Goal: Task Accomplishment & Management: Manage account settings

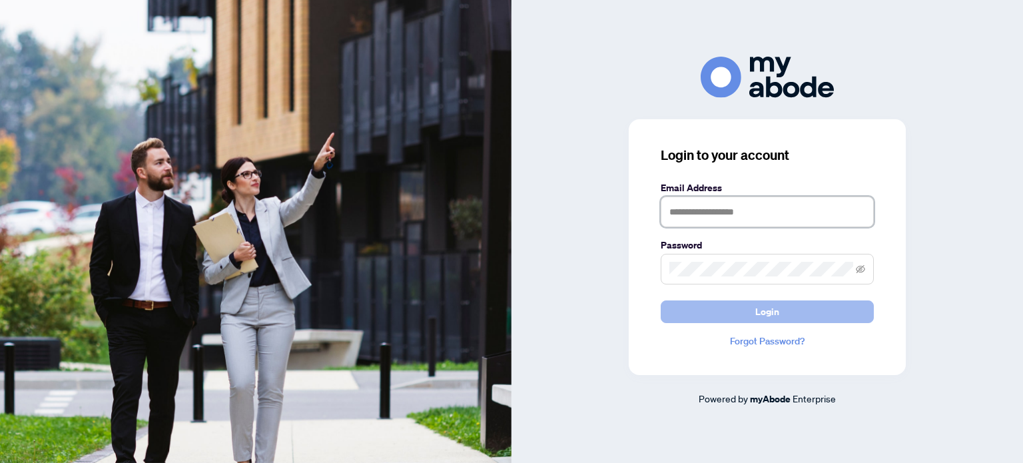
type input "**********"
click at [755, 311] on span "Login" at bounding box center [767, 311] width 24 height 21
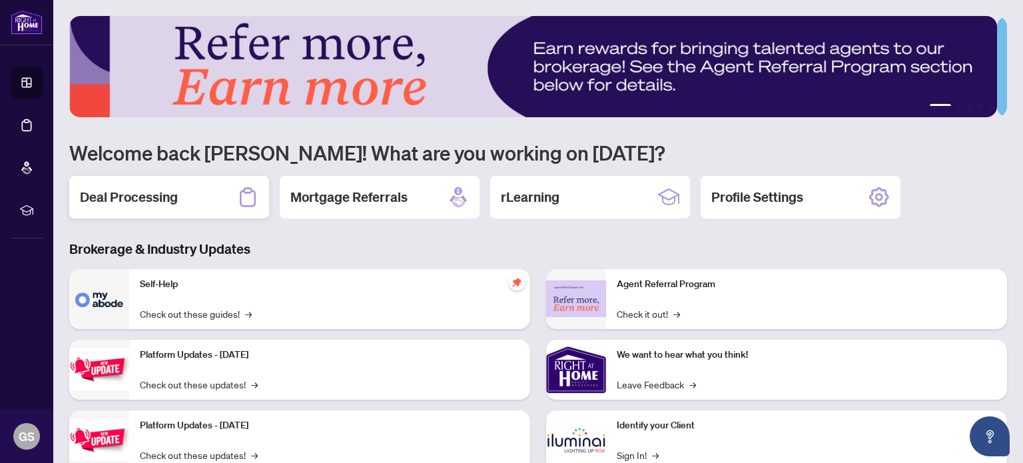
click at [101, 194] on h2 "Deal Processing" at bounding box center [129, 197] width 98 height 19
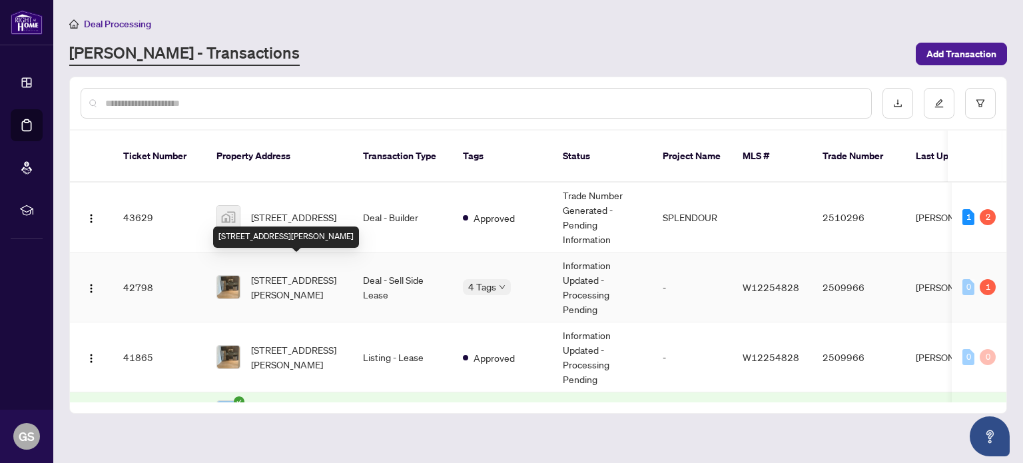
click at [279, 272] on span "[STREET_ADDRESS][PERSON_NAME]" at bounding box center [296, 286] width 91 height 29
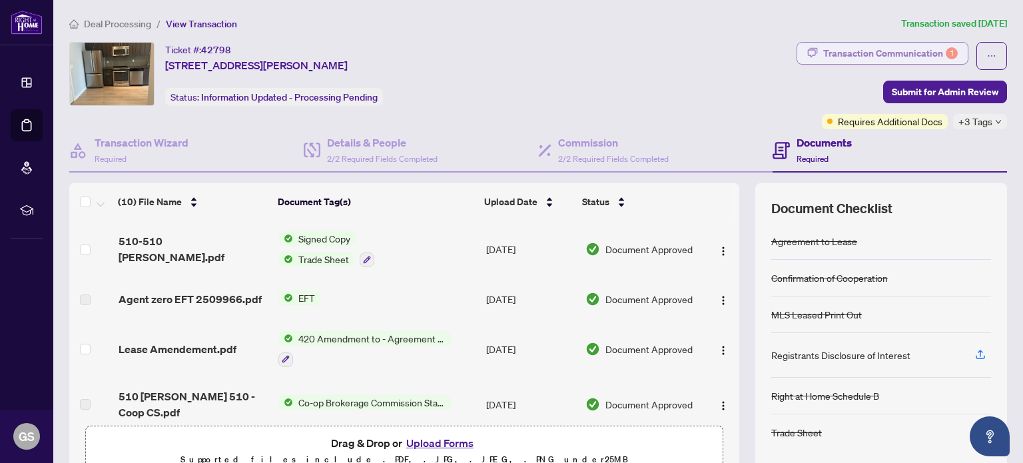
click at [845, 46] on div "Transaction Communication 1" at bounding box center [890, 53] width 135 height 21
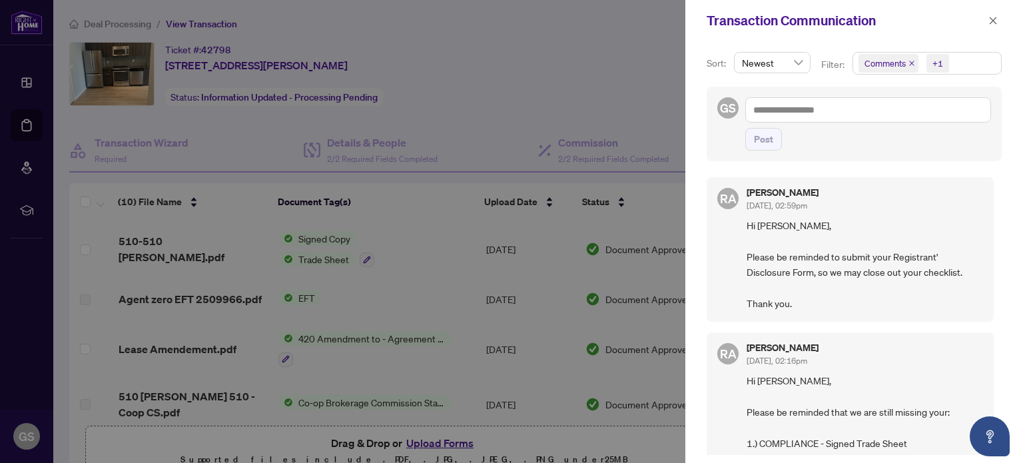
click at [595, 77] on div at bounding box center [511, 231] width 1023 height 463
click at [991, 21] on icon "close" at bounding box center [992, 20] width 9 height 9
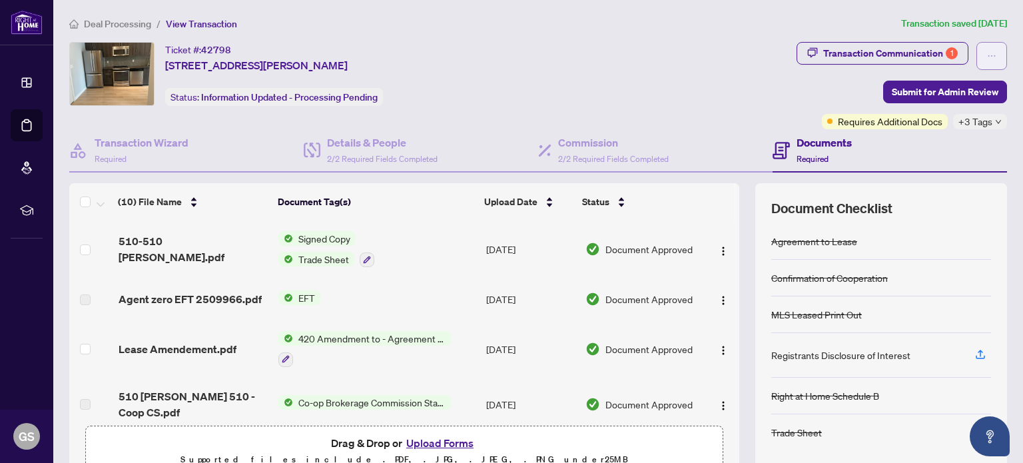
click at [987, 55] on icon "ellipsis" at bounding box center [991, 55] width 9 height 9
click at [796, 91] on div "Transaction Communication 1 Submit for Admin Review Requires Additional Docs +3…" at bounding box center [901, 85] width 210 height 87
click at [325, 257] on span "Trade Sheet" at bounding box center [323, 259] width 61 height 15
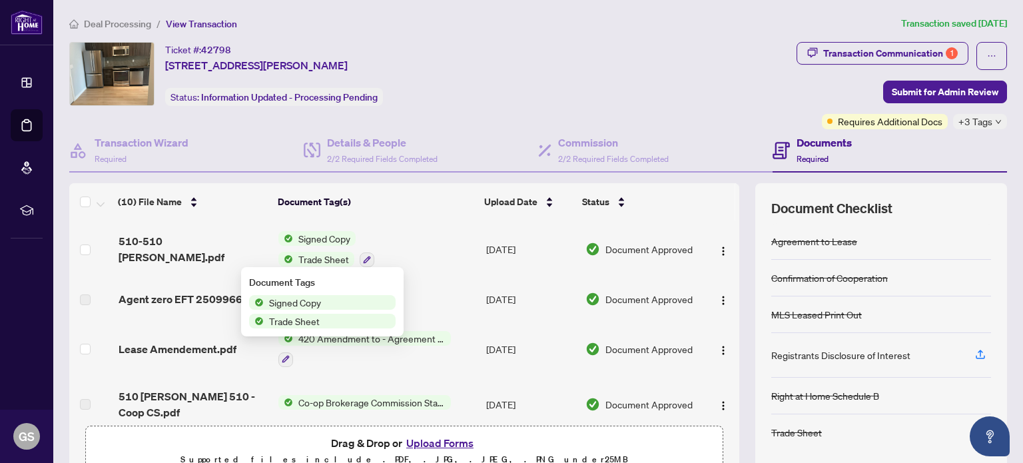
click at [312, 304] on span "Signed Copy" at bounding box center [295, 302] width 63 height 15
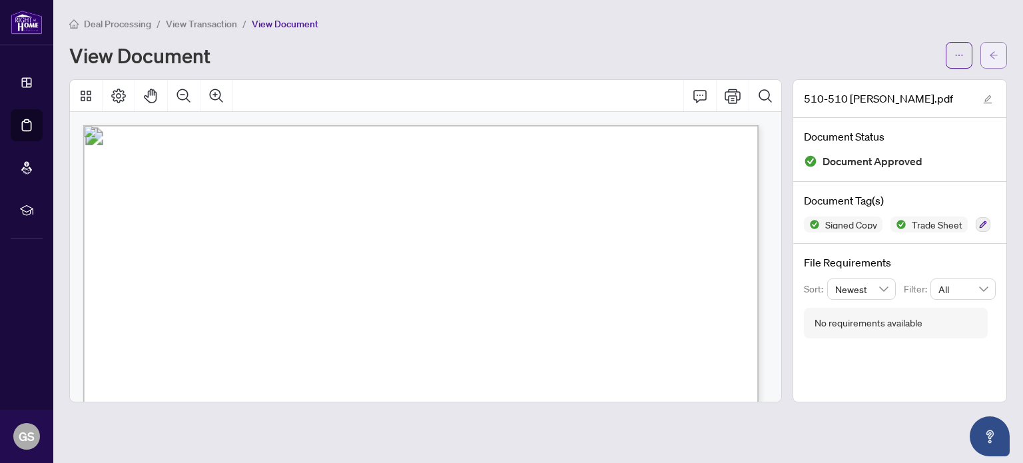
click at [991, 52] on icon "arrow-left" at bounding box center [993, 55] width 9 height 9
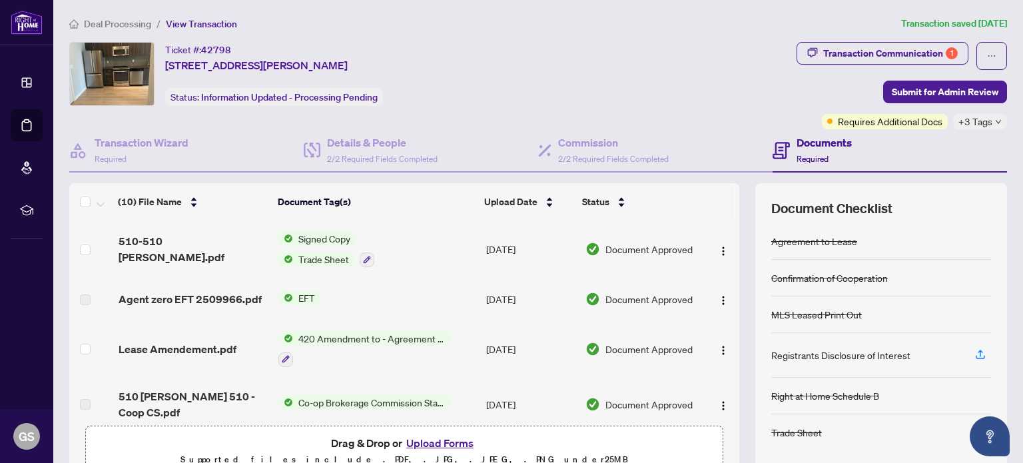
click at [300, 296] on span "EFT" at bounding box center [306, 297] width 27 height 15
click at [256, 343] on span "EFT" at bounding box center [250, 339] width 27 height 15
click at [250, 341] on span "EFT" at bounding box center [250, 339] width 27 height 15
click at [413, 311] on td "EFT" at bounding box center [377, 299] width 208 height 43
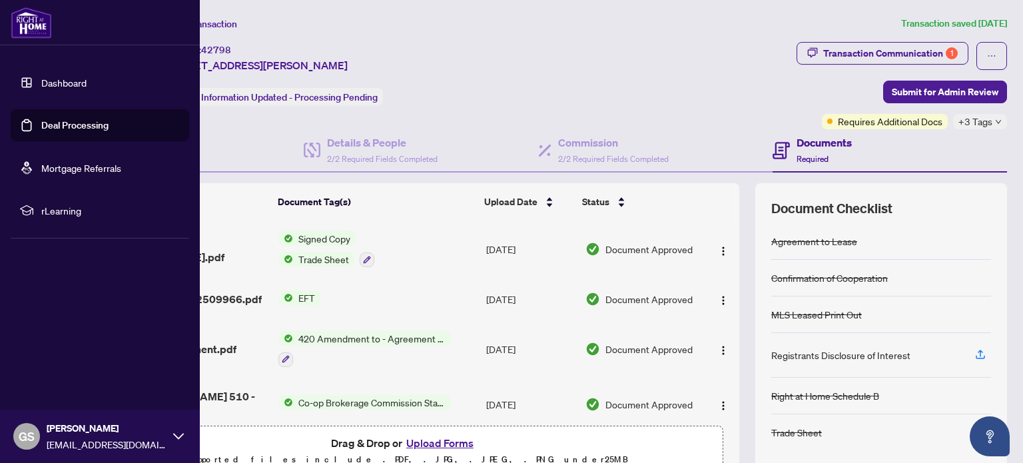
click at [65, 119] on link "Deal Processing" at bounding box center [74, 125] width 67 height 12
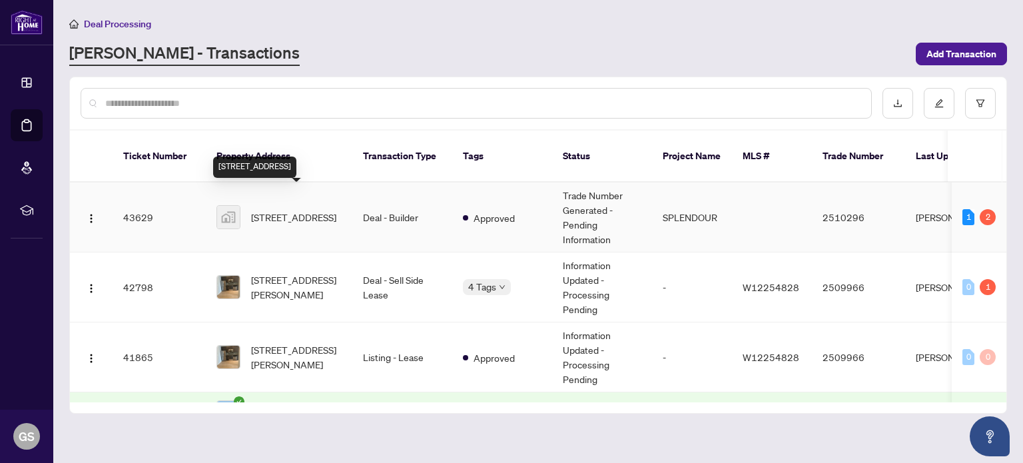
click at [332, 210] on span "[STREET_ADDRESS]" at bounding box center [293, 217] width 85 height 15
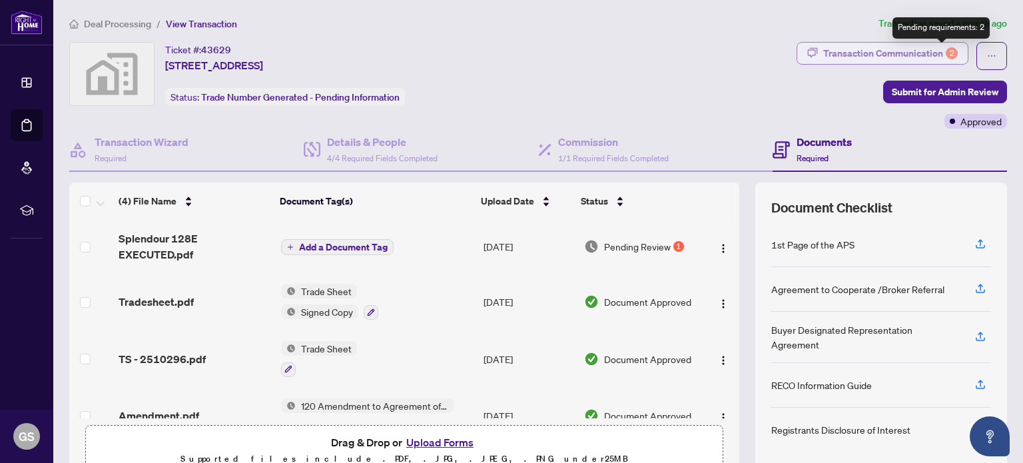
click at [946, 49] on div "2" at bounding box center [952, 53] width 12 height 12
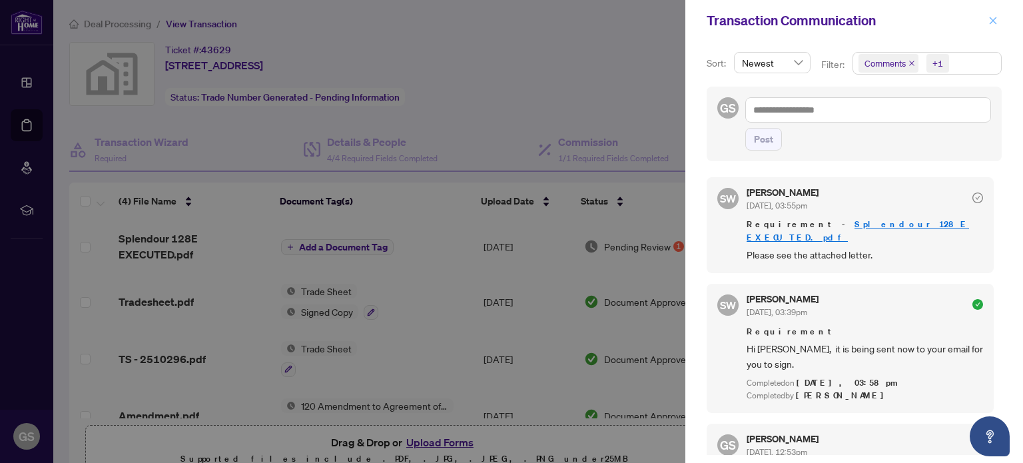
click at [991, 23] on icon "close" at bounding box center [992, 20] width 9 height 9
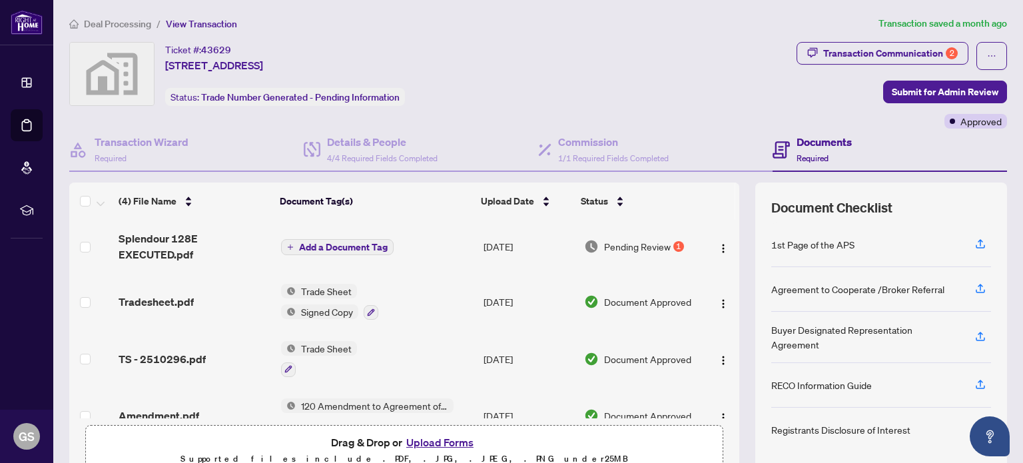
click at [627, 242] on span "Pending Review" at bounding box center [637, 246] width 67 height 15
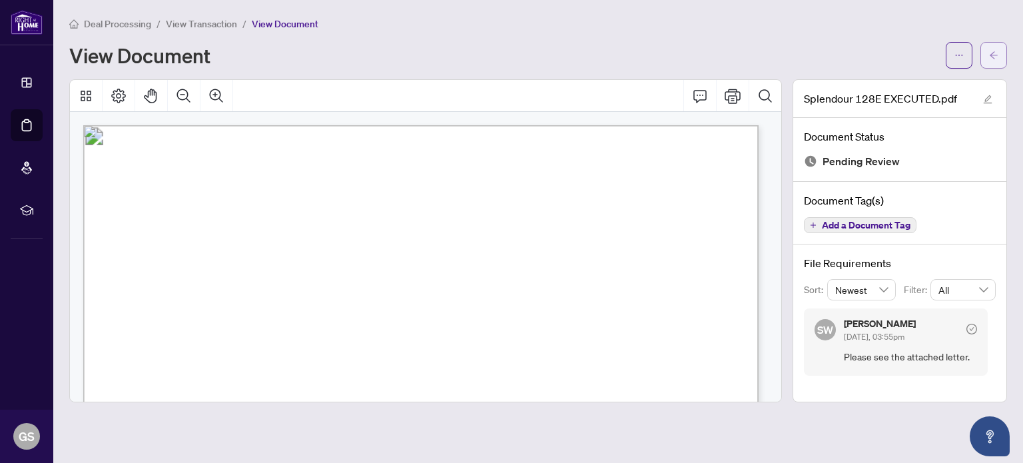
click at [994, 53] on icon "arrow-left" at bounding box center [993, 55] width 9 height 9
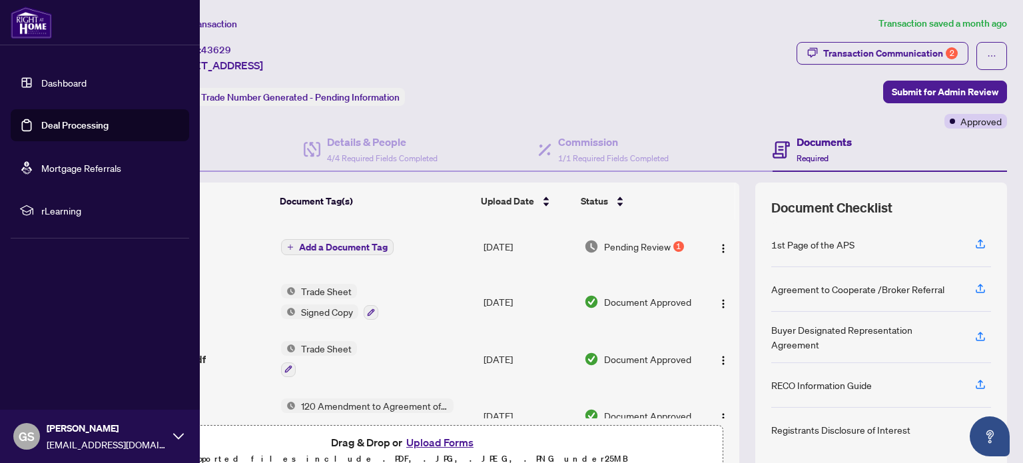
click at [62, 123] on link "Deal Processing" at bounding box center [74, 125] width 67 height 12
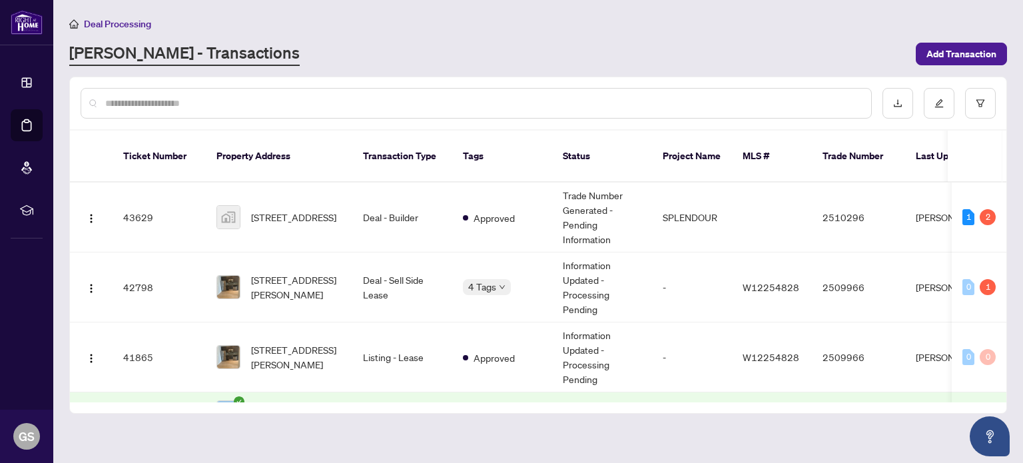
click at [882, 431] on main "Deal Processing [PERSON_NAME] - Transactions Add Transaction Ticket Number Prop…" at bounding box center [537, 231] width 969 height 463
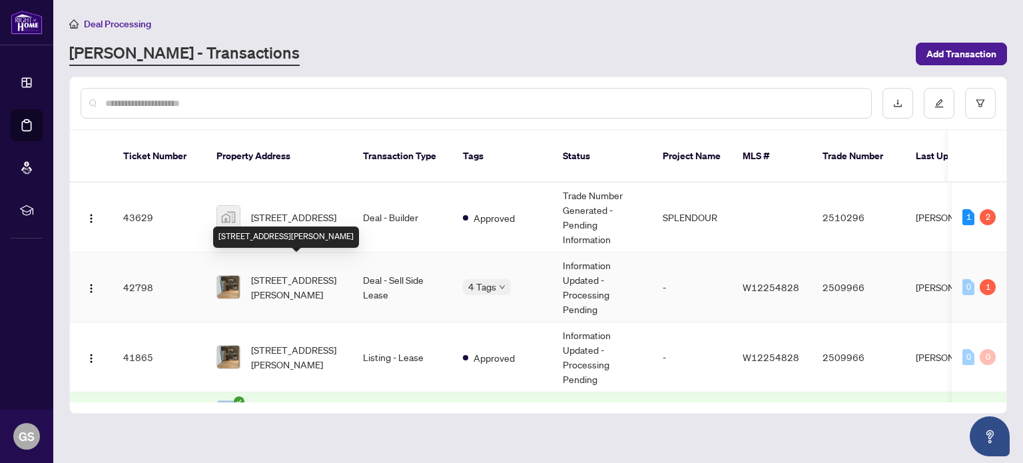
click at [280, 273] on span "[STREET_ADDRESS][PERSON_NAME]" at bounding box center [296, 286] width 91 height 29
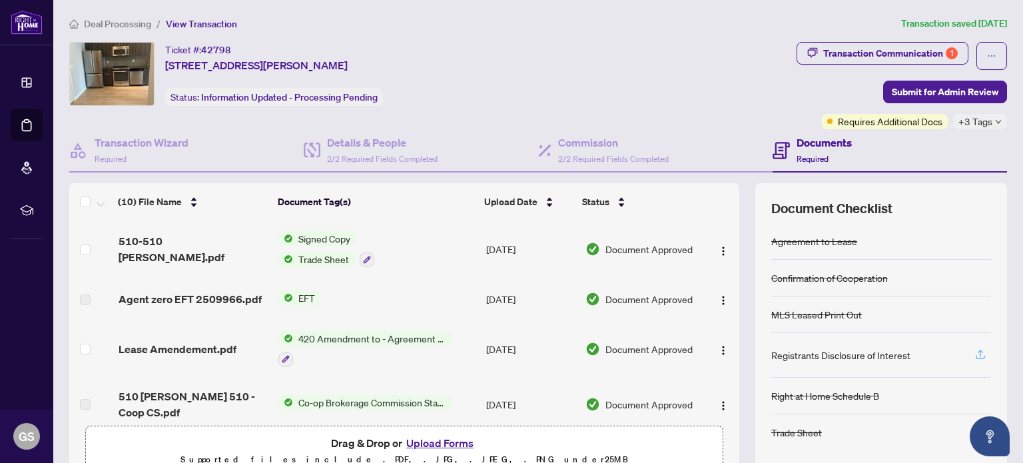
click at [974, 345] on span "button" at bounding box center [980, 354] width 12 height 21
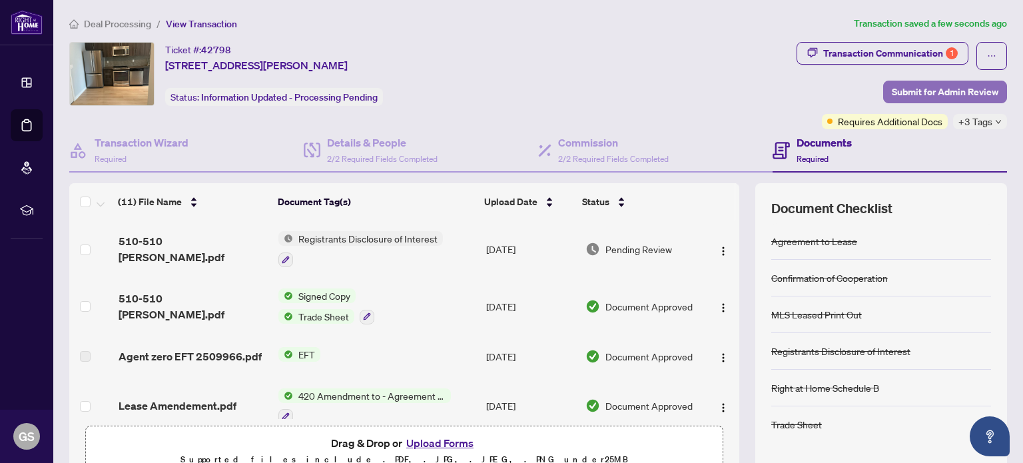
click at [920, 91] on span "Submit for Admin Review" at bounding box center [945, 91] width 107 height 21
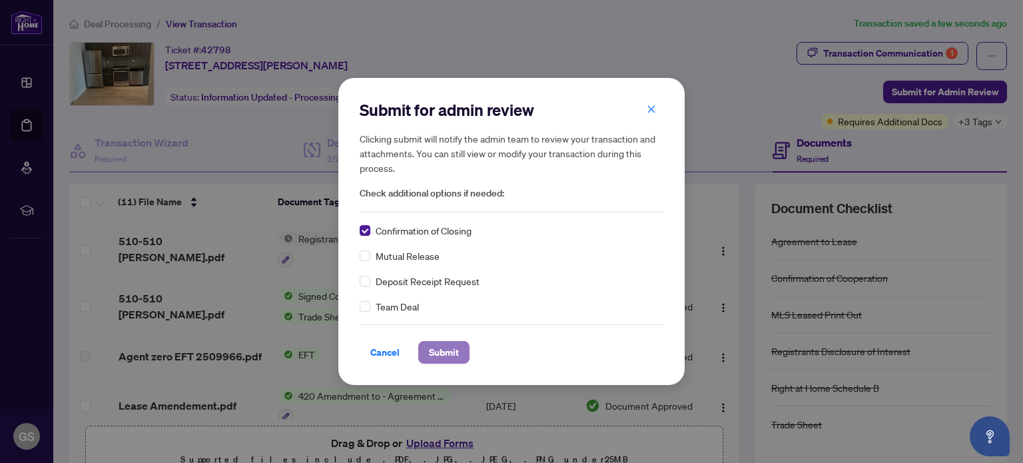
click at [447, 350] on span "Submit" at bounding box center [444, 352] width 30 height 21
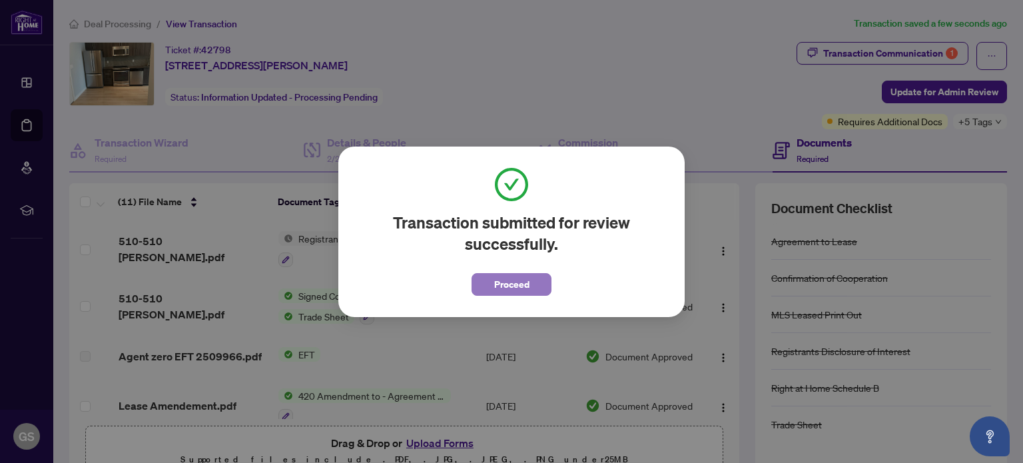
click at [503, 284] on span "Proceed" at bounding box center [511, 284] width 35 height 21
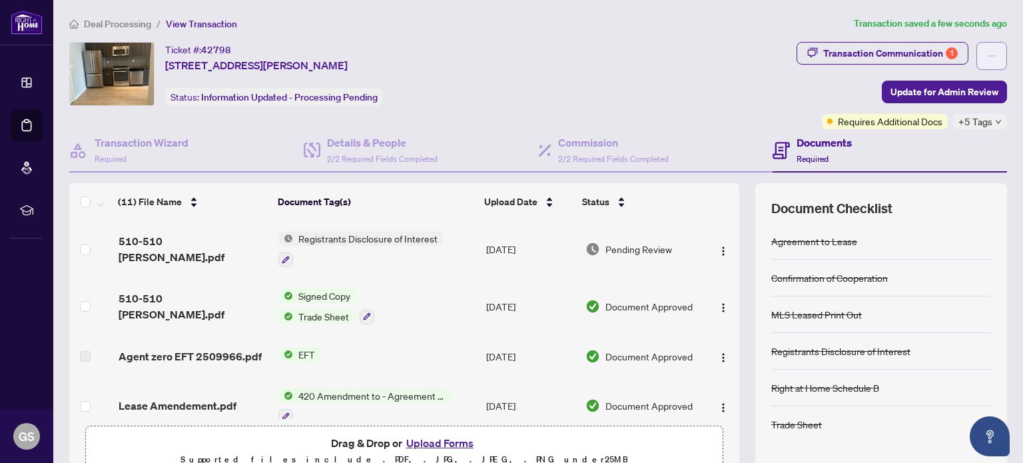
click at [987, 57] on icon "ellipsis" at bounding box center [991, 55] width 9 height 9
drag, startPoint x: 702, startPoint y: 103, endPoint x: 727, endPoint y: 90, distance: 28.0
click at [704, 101] on div "Ticket #: 42798 [STREET_ADDRESS][PERSON_NAME] Status: Information Updated - Pro…" at bounding box center [430, 74] width 722 height 64
click at [995, 121] on icon "down" at bounding box center [998, 122] width 7 height 7
click at [751, 95] on div "Ticket #: 42798 [STREET_ADDRESS][PERSON_NAME] Status: Information Updated - Pro…" at bounding box center [430, 74] width 722 height 64
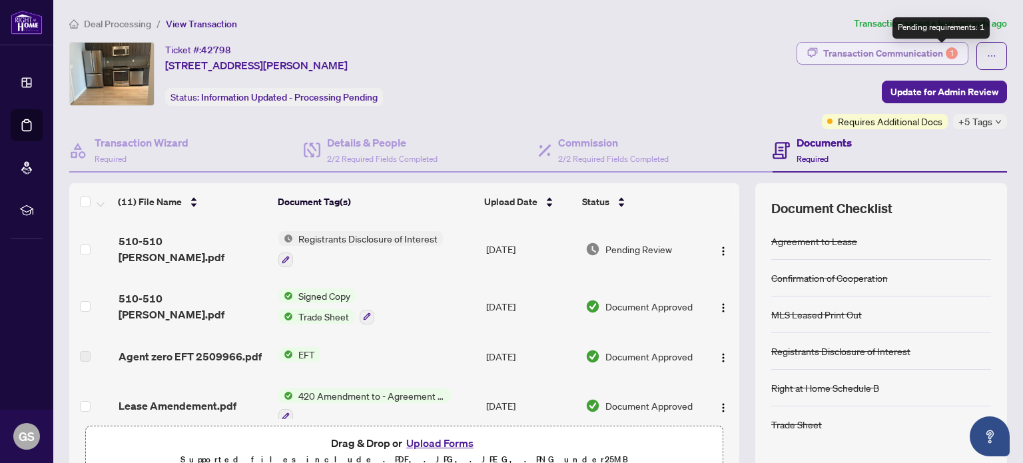
click at [946, 53] on div "1" at bounding box center [952, 53] width 12 height 12
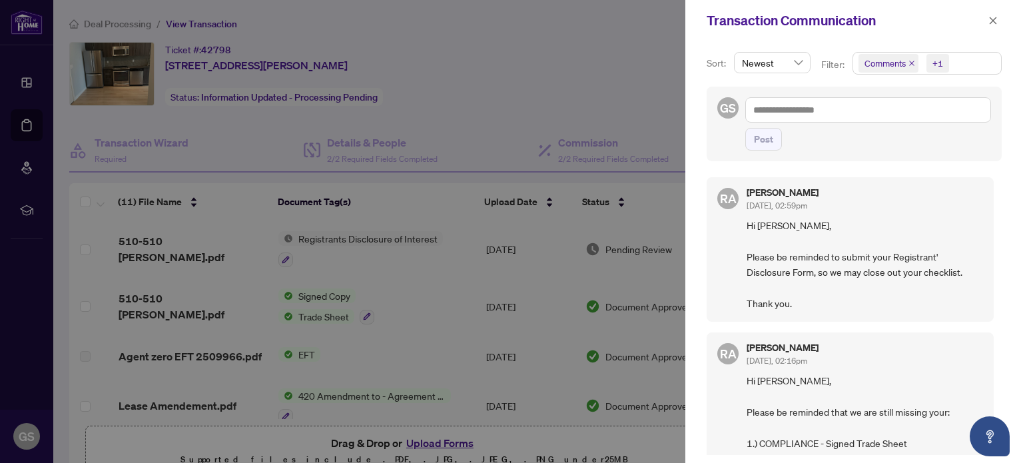
click at [576, 69] on div at bounding box center [511, 231] width 1023 height 463
click at [992, 21] on icon "close" at bounding box center [992, 20] width 7 height 7
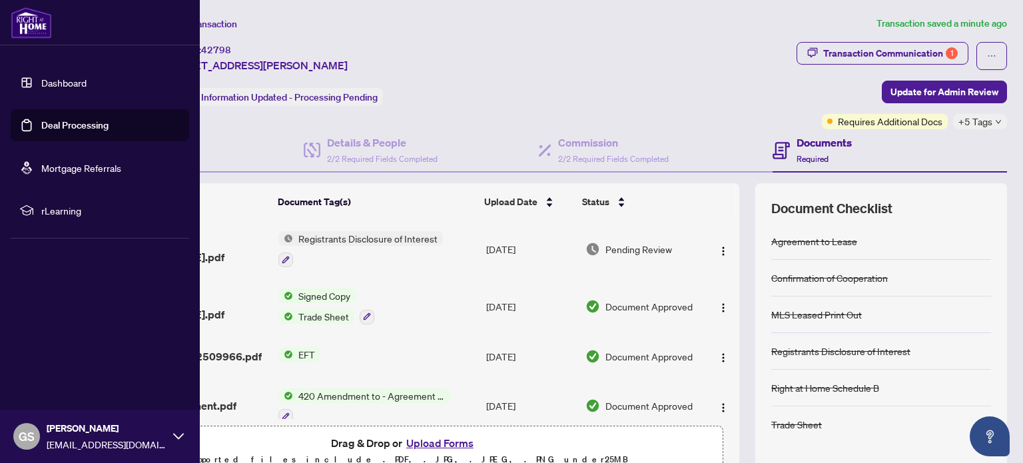
click at [29, 435] on span "GS" at bounding box center [27, 436] width 16 height 19
click at [63, 358] on span "Logout" at bounding box center [54, 356] width 30 height 21
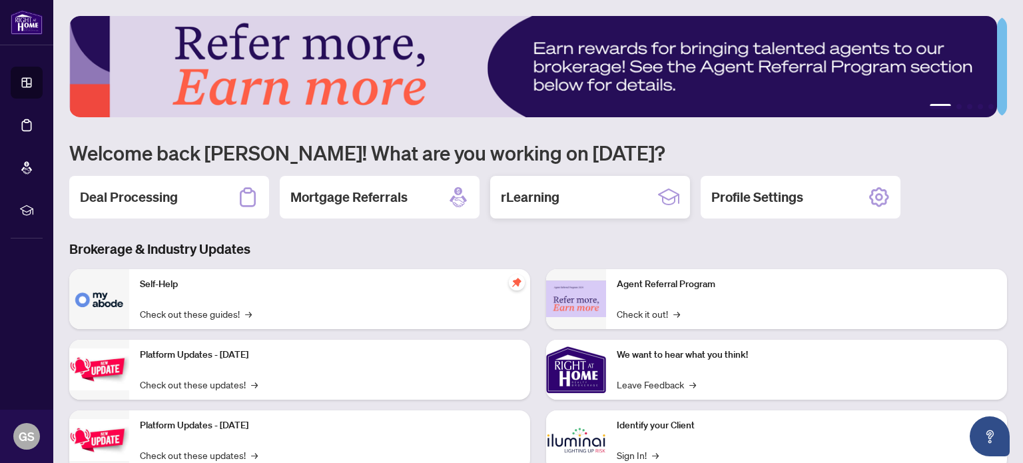
click at [532, 190] on h2 "rLearning" at bounding box center [530, 197] width 59 height 19
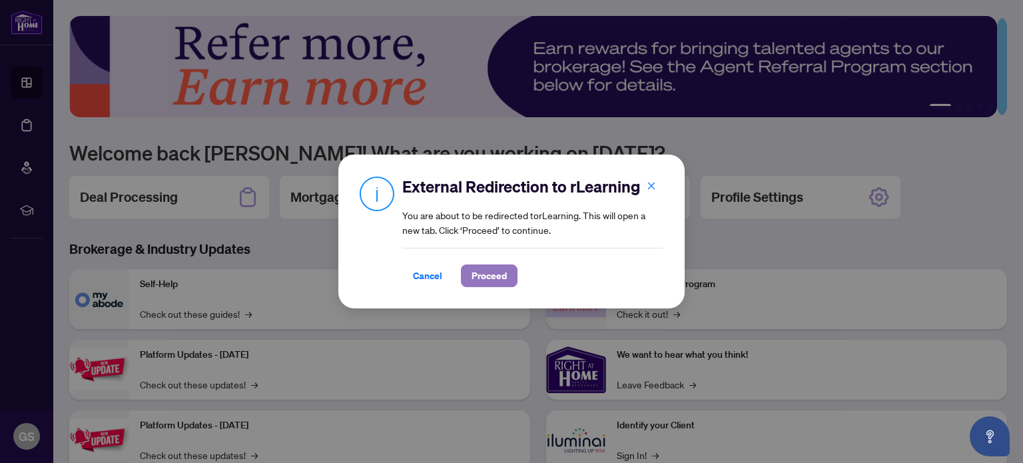
click at [495, 272] on span "Proceed" at bounding box center [488, 275] width 35 height 21
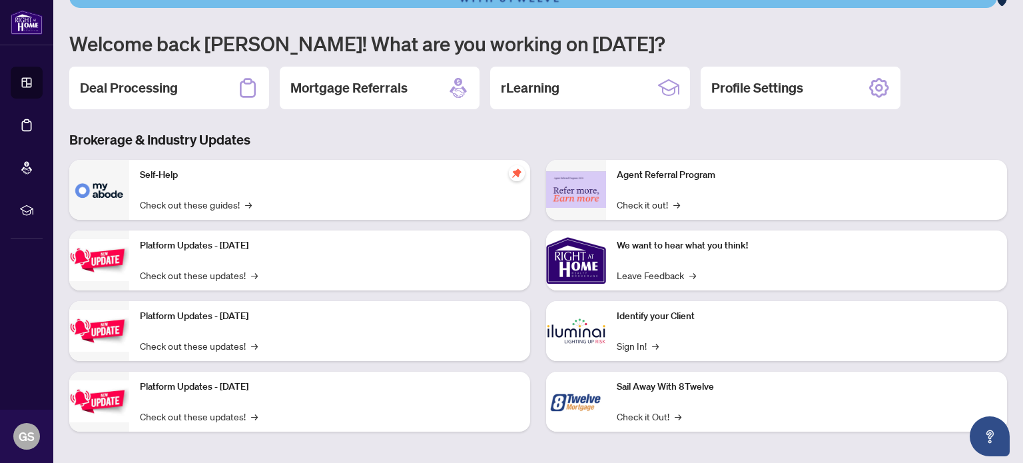
scroll to position [112, 0]
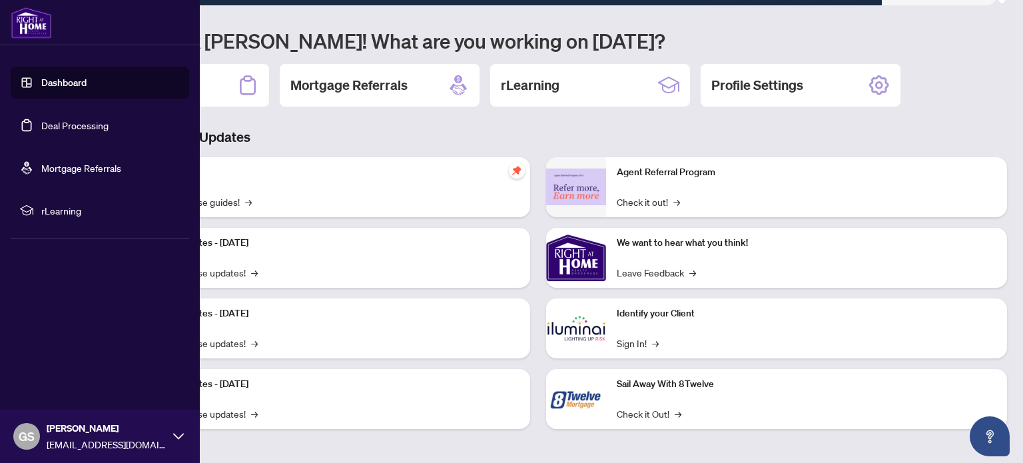
click at [24, 437] on span "GS" at bounding box center [27, 436] width 16 height 19
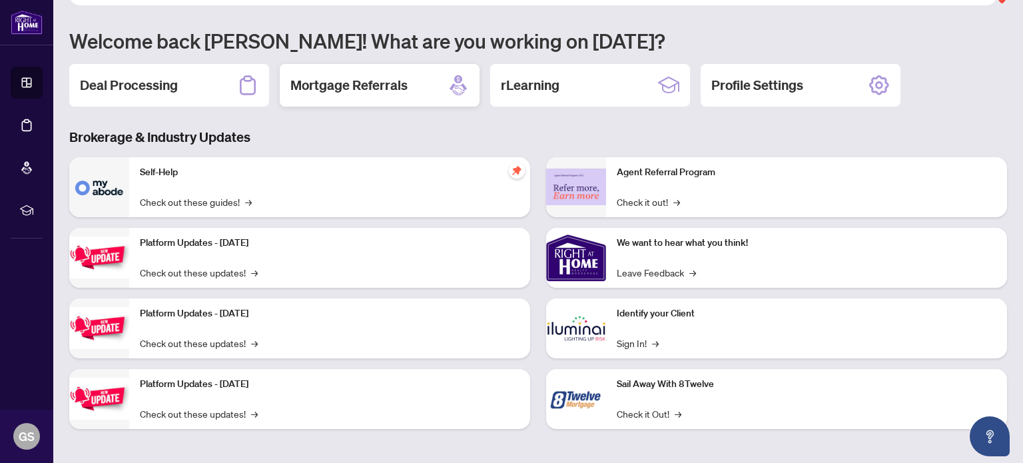
click at [338, 83] on h2 "Mortgage Referrals" at bounding box center [348, 85] width 117 height 19
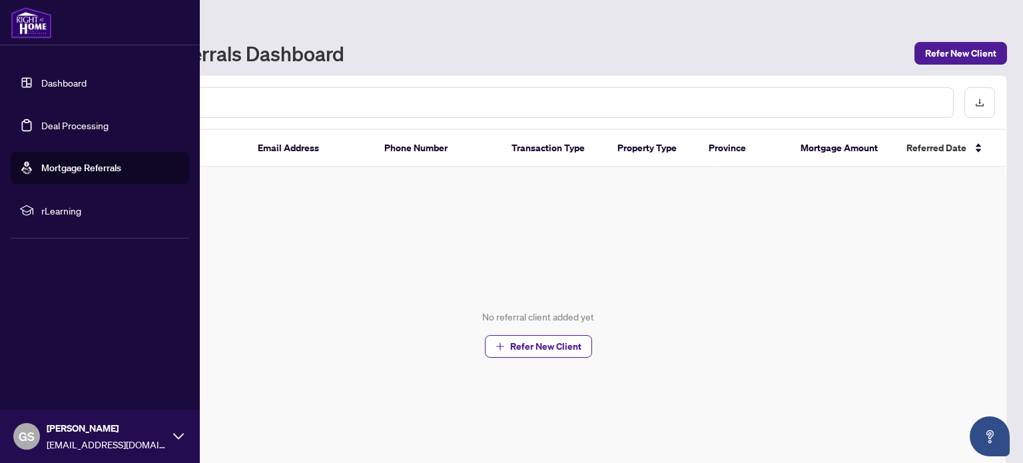
click at [62, 168] on link "Mortgage Referrals" at bounding box center [81, 168] width 80 height 12
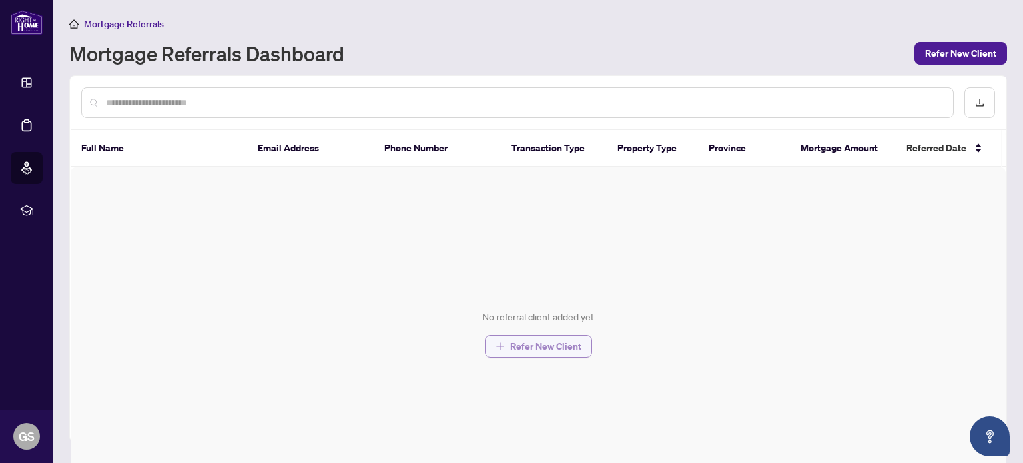
click at [526, 343] on span "Refer New Client" at bounding box center [545, 346] width 71 height 21
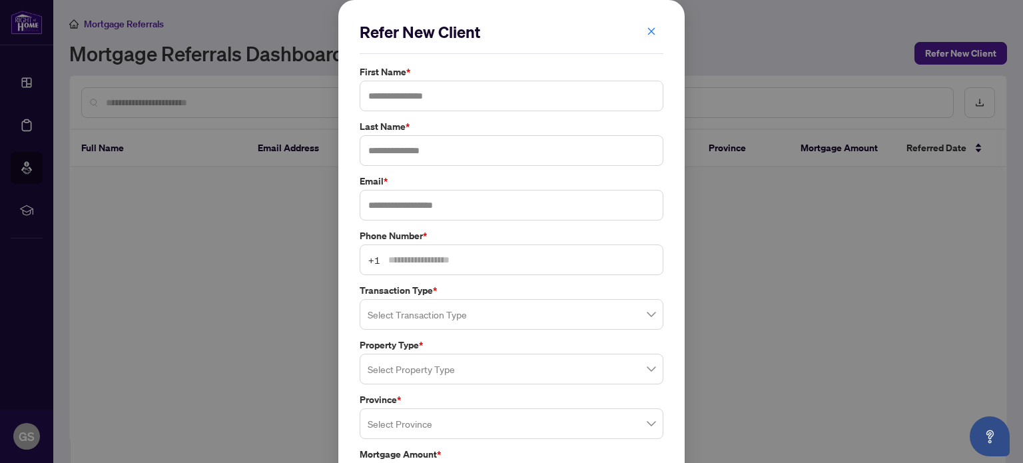
click at [232, 290] on div "Refer New Client First Name * Last Name * Email * Phone Number * +1 Transaction…" at bounding box center [511, 231] width 1023 height 463
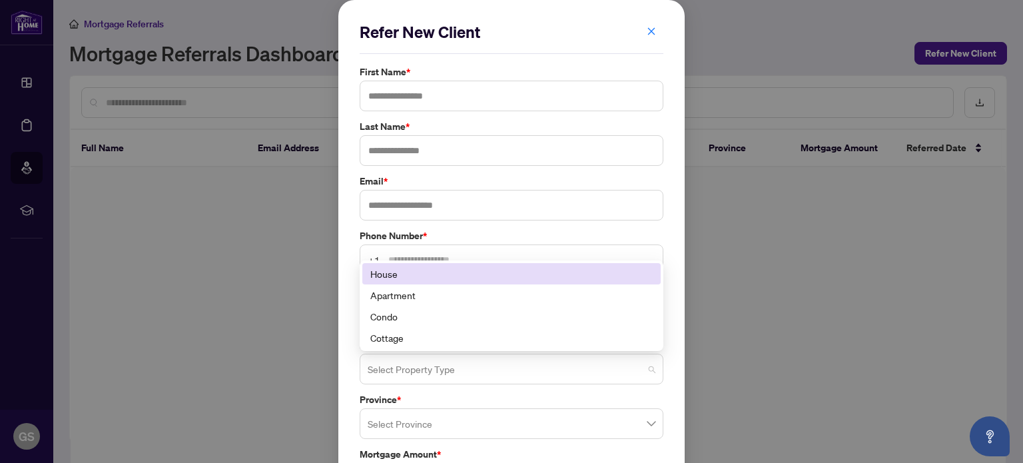
click at [644, 366] on span at bounding box center [512, 368] width 288 height 25
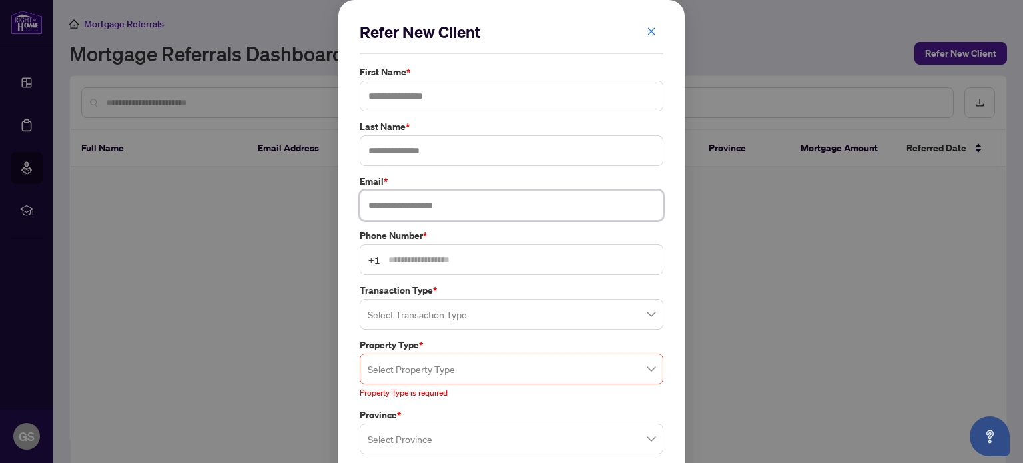
click at [398, 200] on input "text" at bounding box center [512, 205] width 304 height 31
click at [428, 104] on input "text" at bounding box center [512, 96] width 304 height 31
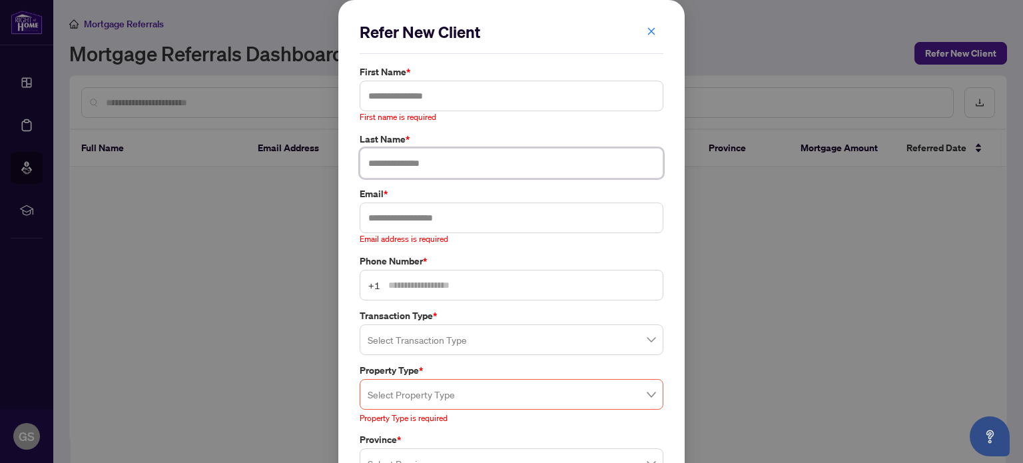
click at [392, 154] on input "text" at bounding box center [512, 163] width 304 height 31
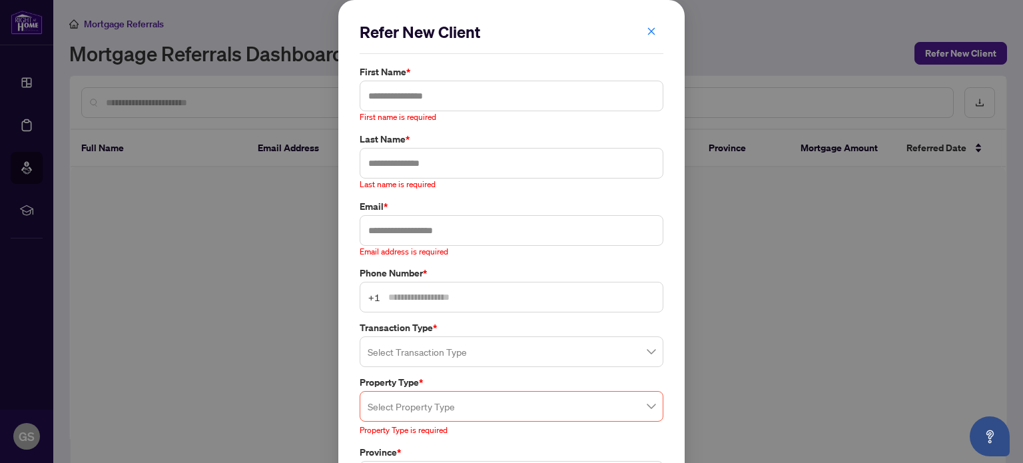
drag, startPoint x: 725, startPoint y: 254, endPoint x: 714, endPoint y: 228, distance: 28.1
click at [725, 254] on div "Refer New Client First Name * First name is required Last Name * Last name is r…" at bounding box center [511, 231] width 1023 height 463
click at [647, 30] on icon "close" at bounding box center [651, 31] width 9 height 9
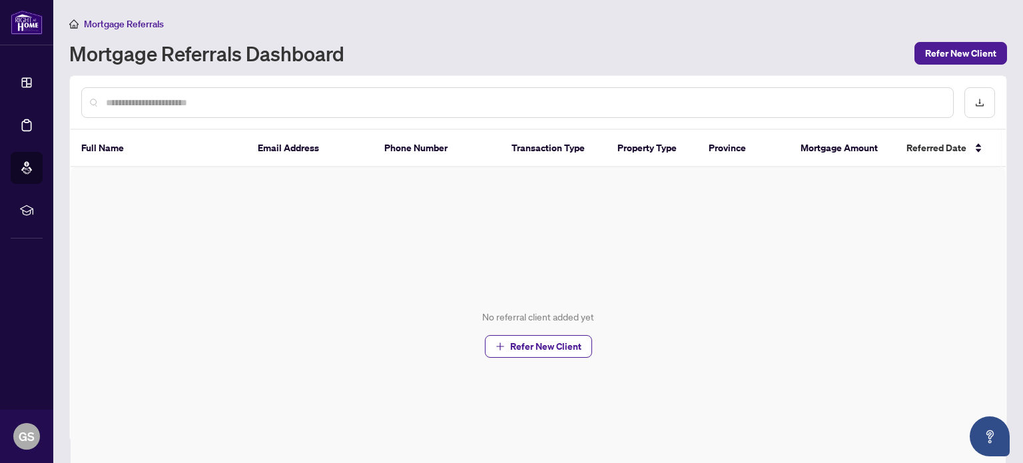
click at [378, 289] on div "No referral client added yet Refer New Client" at bounding box center [538, 333] width 935 height 333
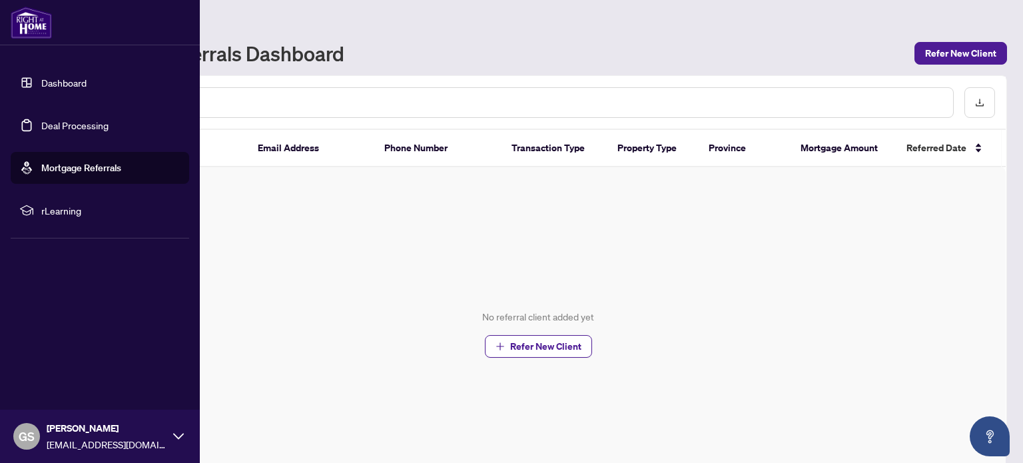
click at [75, 77] on link "Dashboard" at bounding box center [63, 83] width 45 height 12
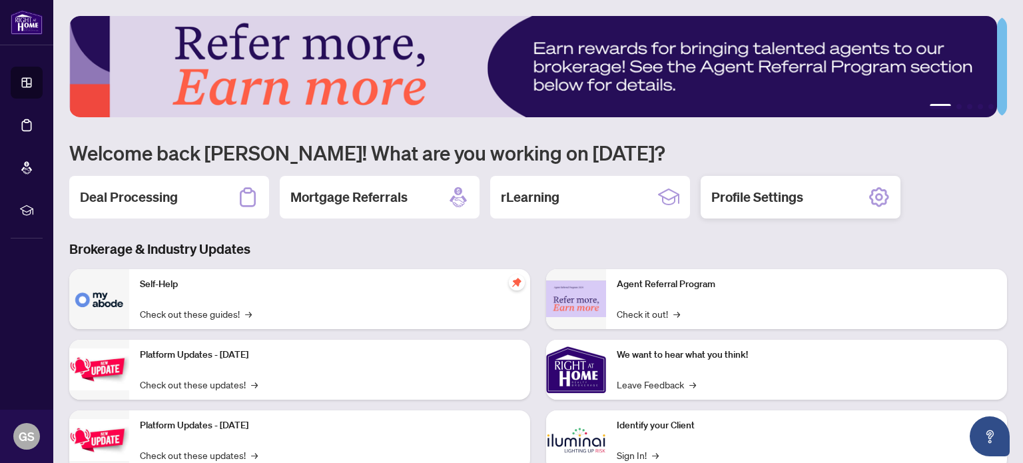
click at [764, 199] on h2 "Profile Settings" at bounding box center [757, 197] width 92 height 19
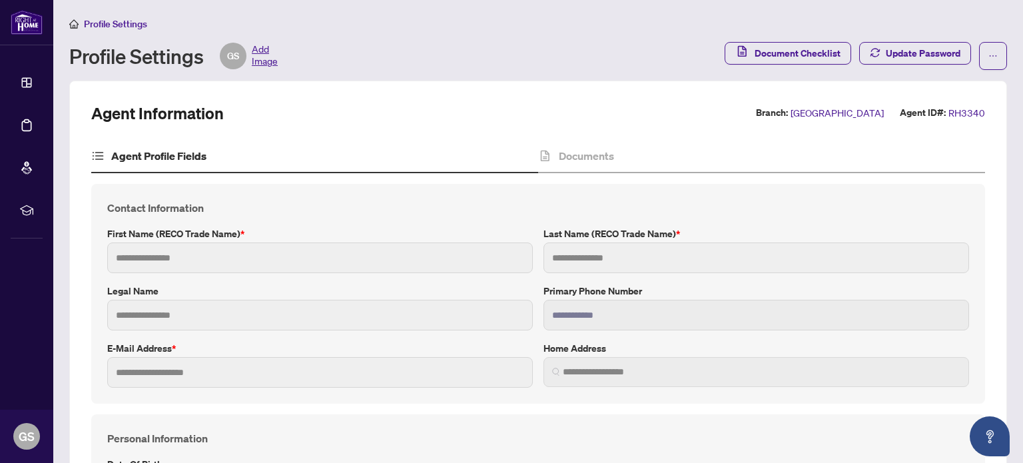
type input "********"
type input "*******"
type input "**********"
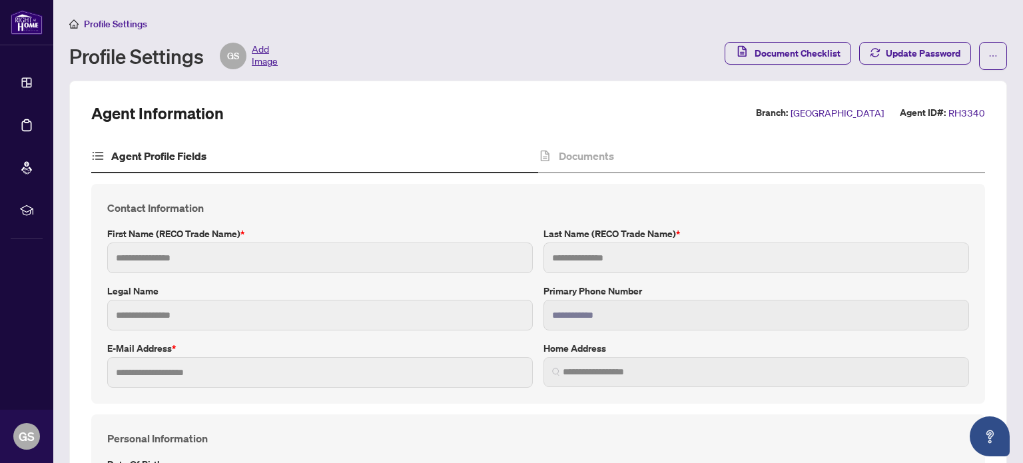
type input "*********"
type input "*"
type input "**"
type input "*******"
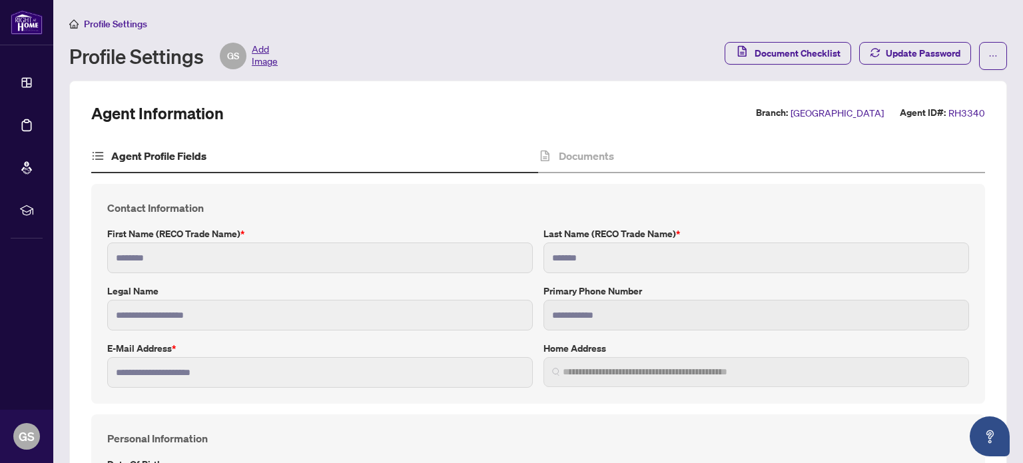
type input "**********"
type input "****"
type input "**********"
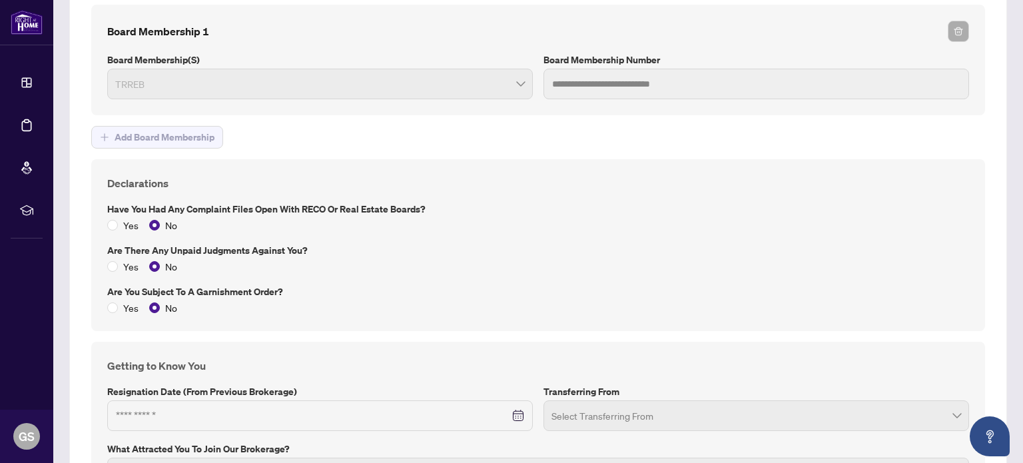
scroll to position [1767, 0]
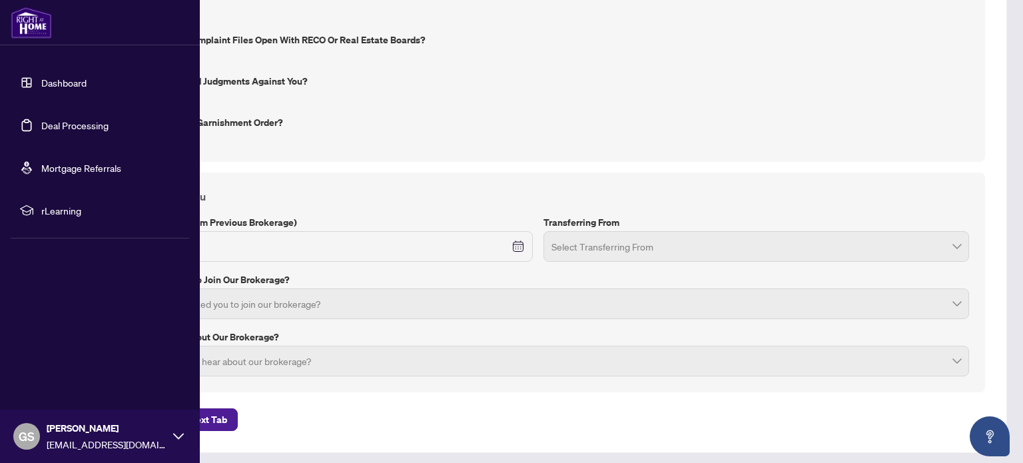
click at [71, 77] on link "Dashboard" at bounding box center [63, 83] width 45 height 12
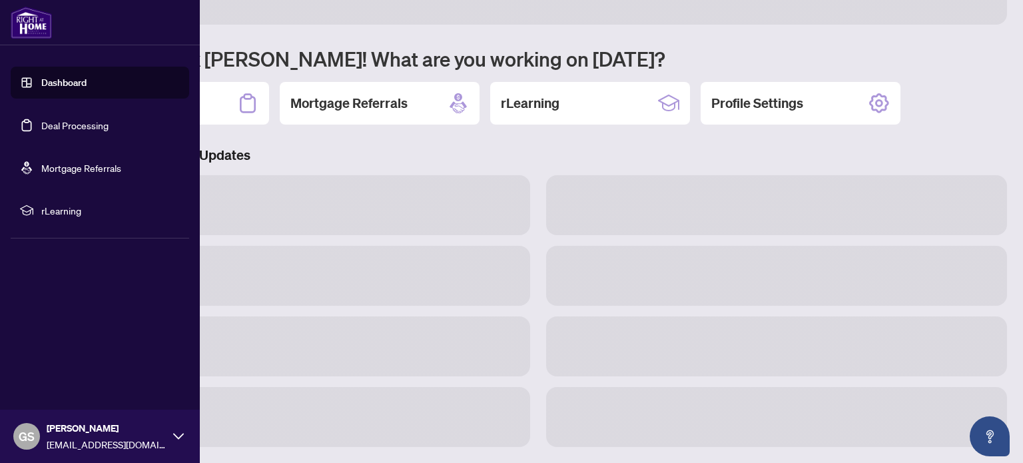
scroll to position [92, 0]
